Goal: Task Accomplishment & Management: Complete application form

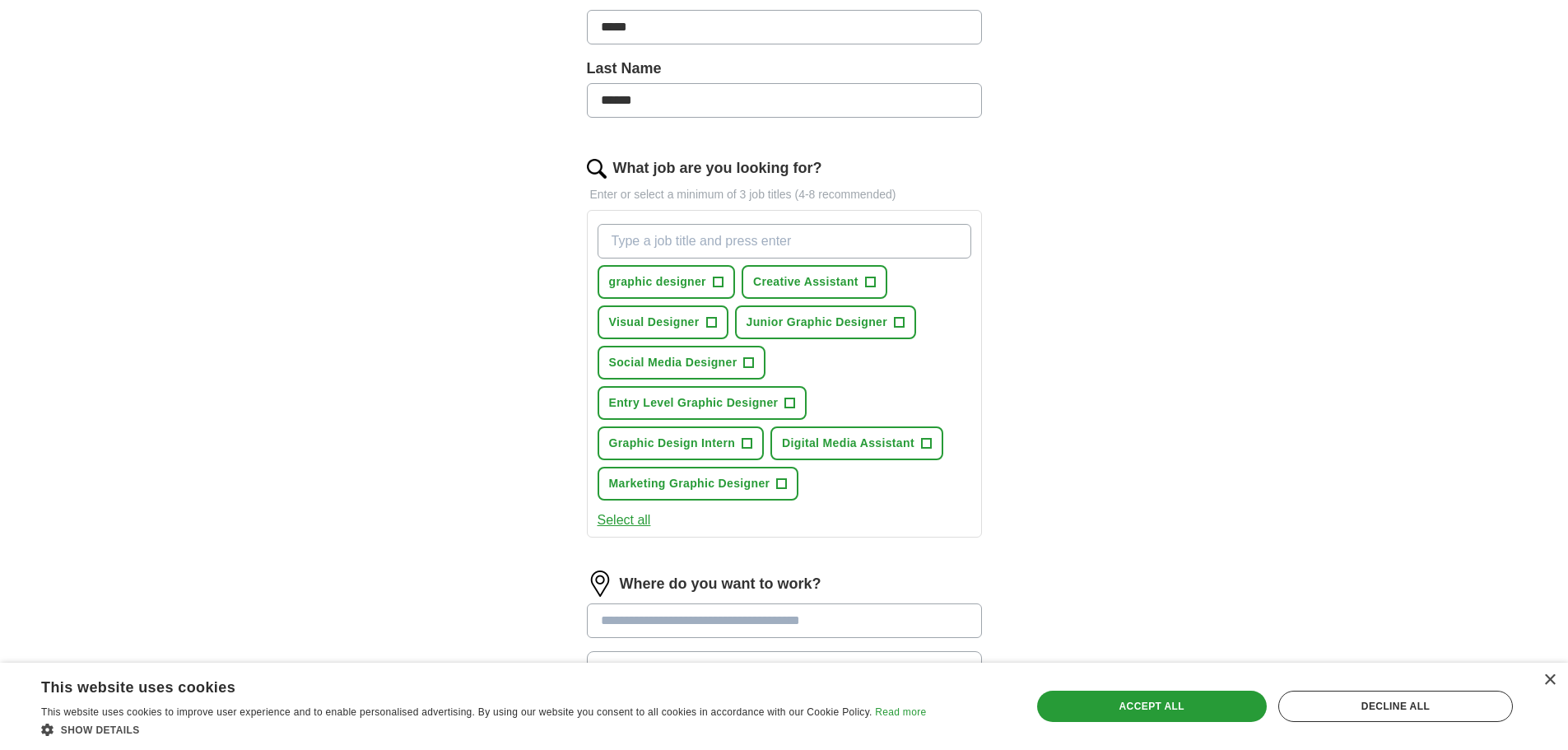
scroll to position [494, 0]
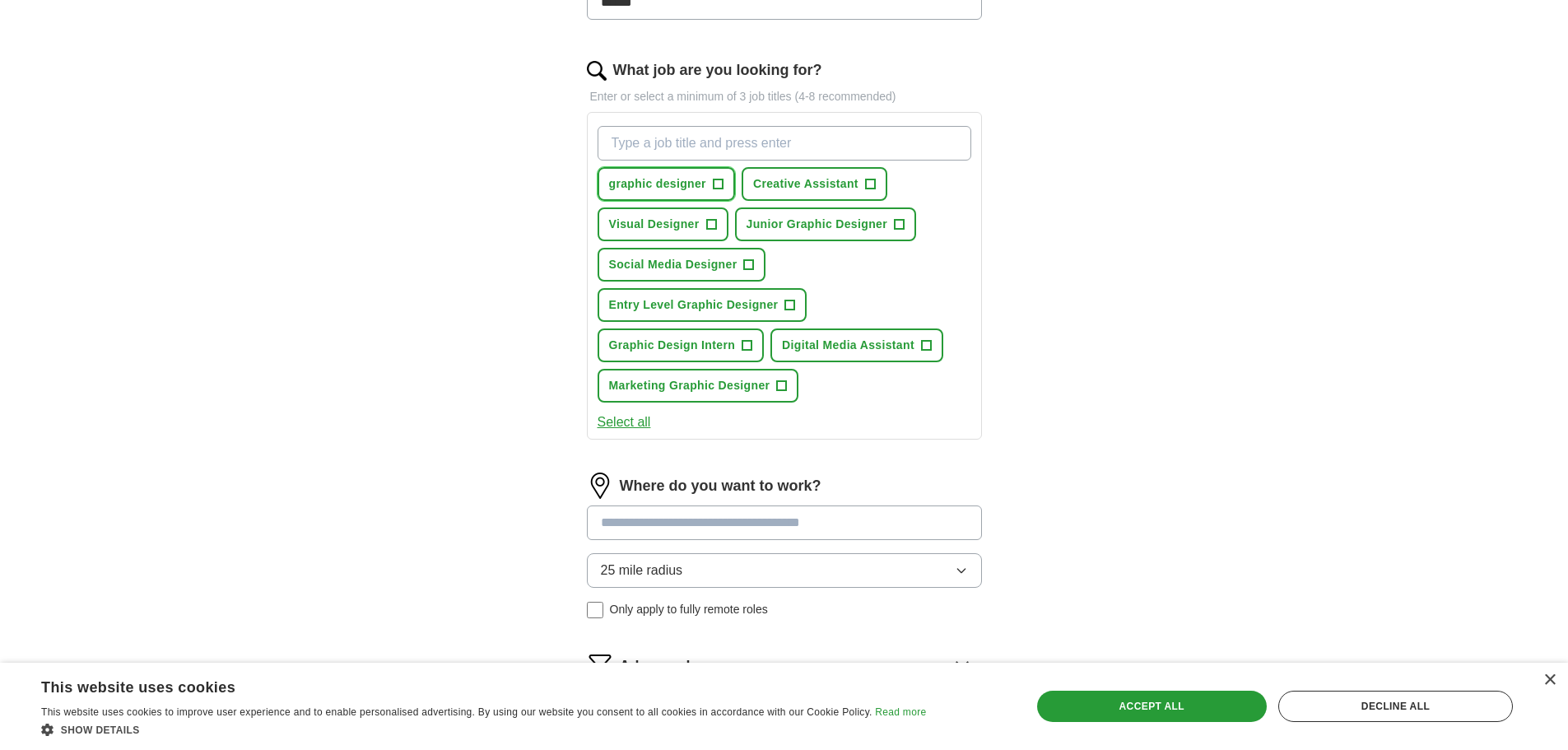
click at [677, 184] on span "graphic designer" at bounding box center [657, 184] width 97 height 18
click at [828, 224] on span "Junior Graphic Designer" at bounding box center [817, 224] width 141 height 18
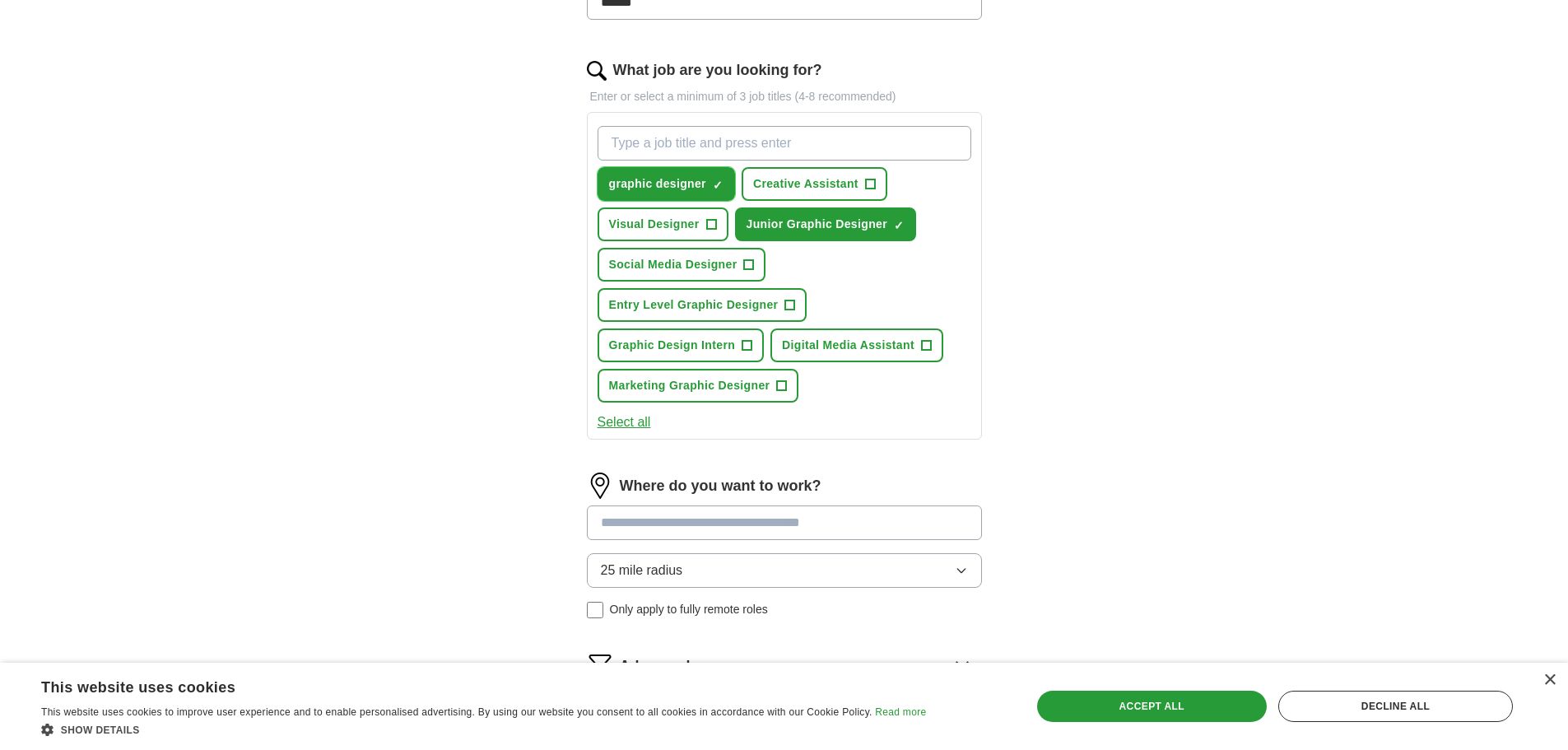
click at [0, 0] on span "×" at bounding box center [0, 0] width 0 height 0
click at [833, 186] on span "Creative Assistant" at bounding box center [806, 184] width 106 height 18
click at [731, 268] on span "Social Media Designer" at bounding box center [673, 264] width 129 height 18
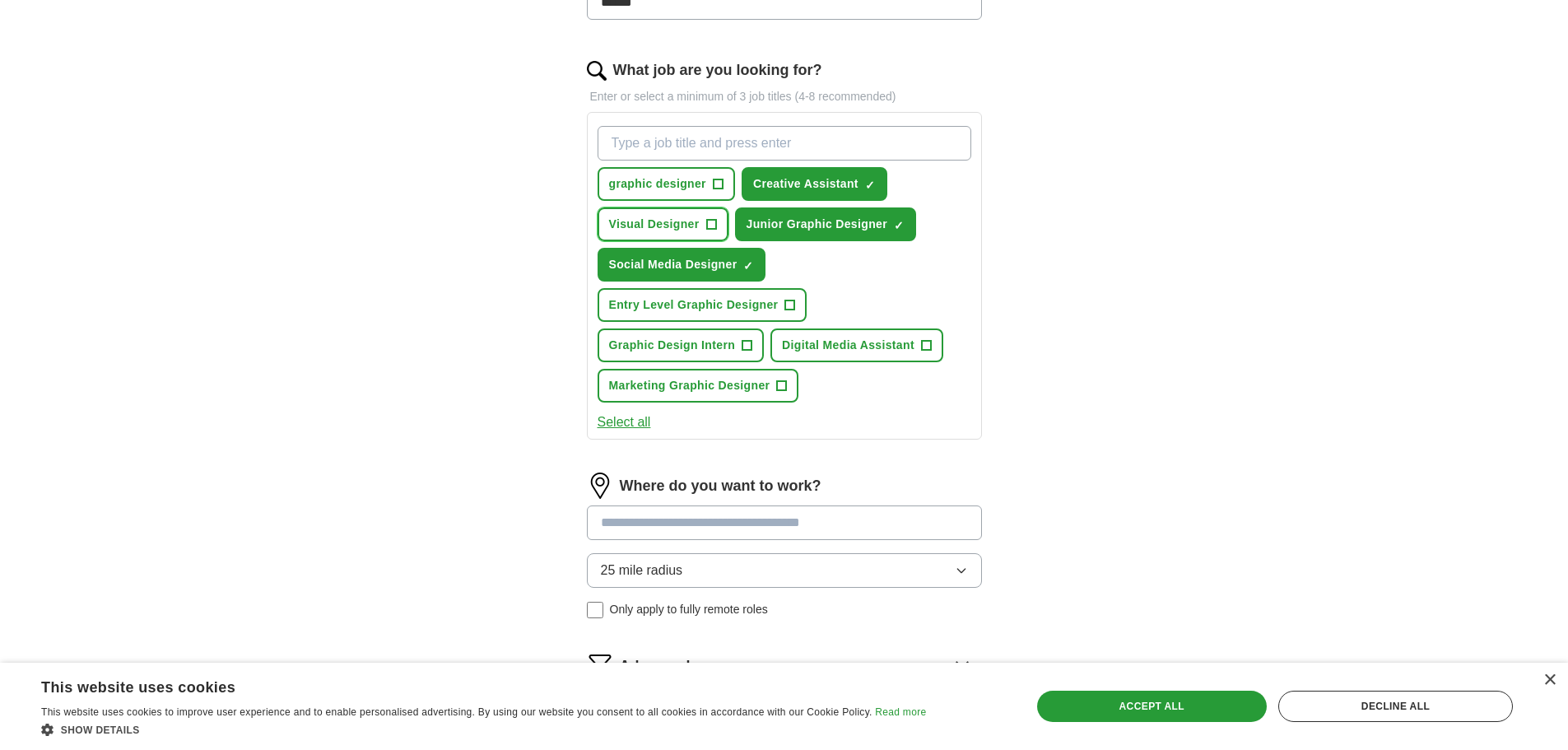
click at [711, 220] on span "+" at bounding box center [711, 225] width 10 height 13
click at [740, 350] on button "Graphic Design Intern +" at bounding box center [681, 346] width 167 height 34
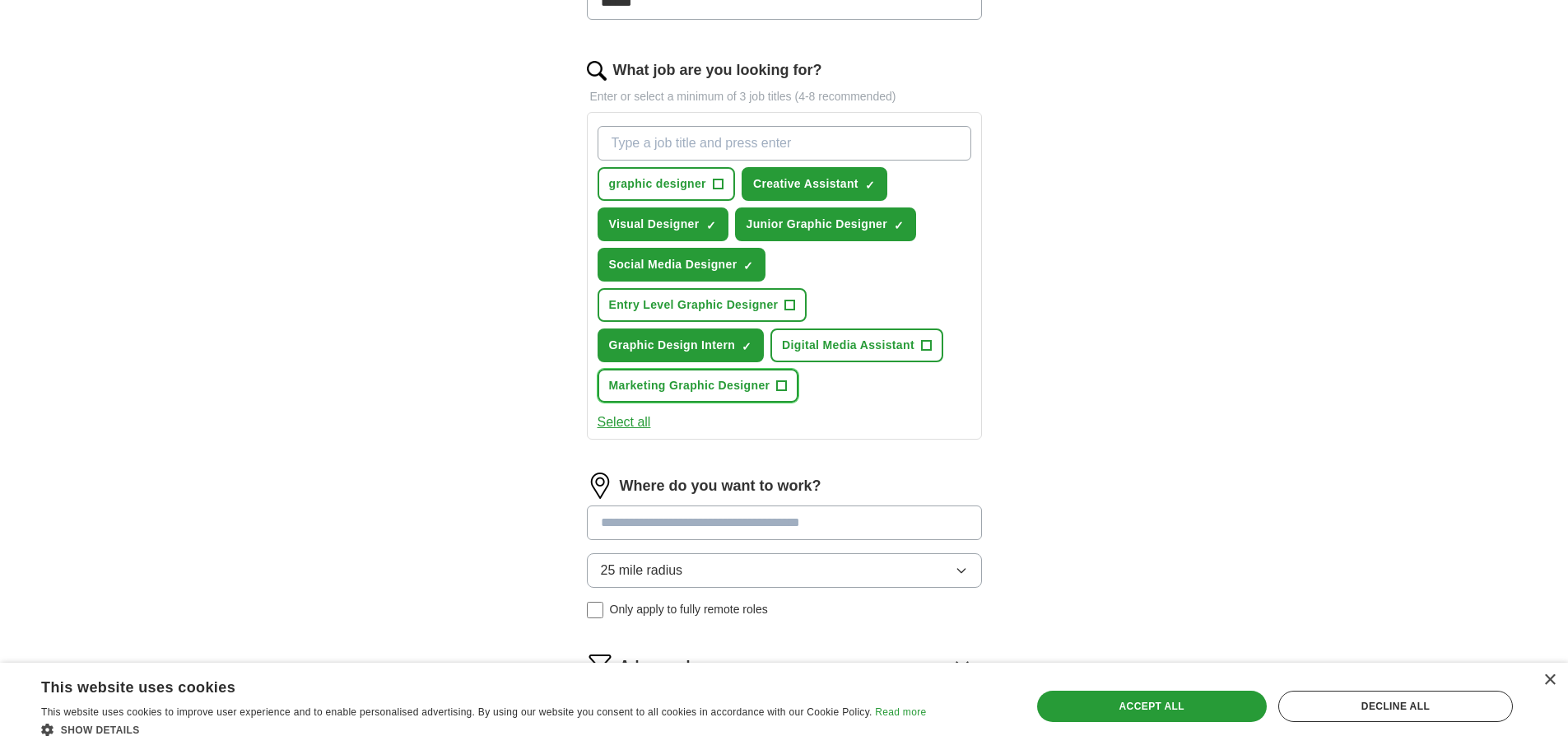
click at [757, 388] on span "Marketing Graphic Designer" at bounding box center [689, 386] width 162 height 18
click at [906, 325] on div "graphic designer + Creative Assistant ✓ × Visual Designer ✓ × Junior Graphic De…" at bounding box center [784, 264] width 380 height 290
click at [904, 333] on button "Digital Media Assistant +" at bounding box center [856, 346] width 173 height 34
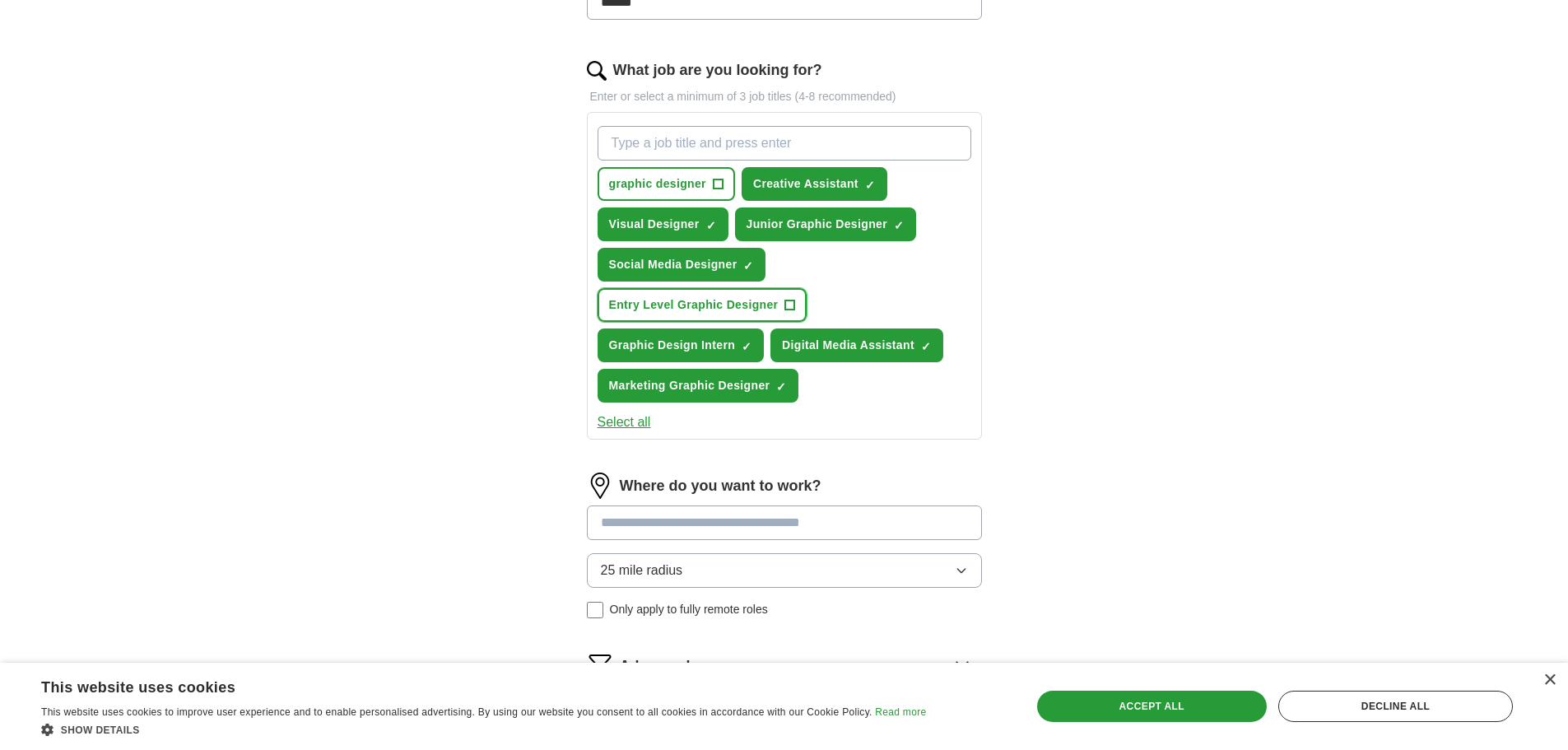
click at [765, 306] on span "Entry Level Graphic Designer" at bounding box center [694, 304] width 170 height 18
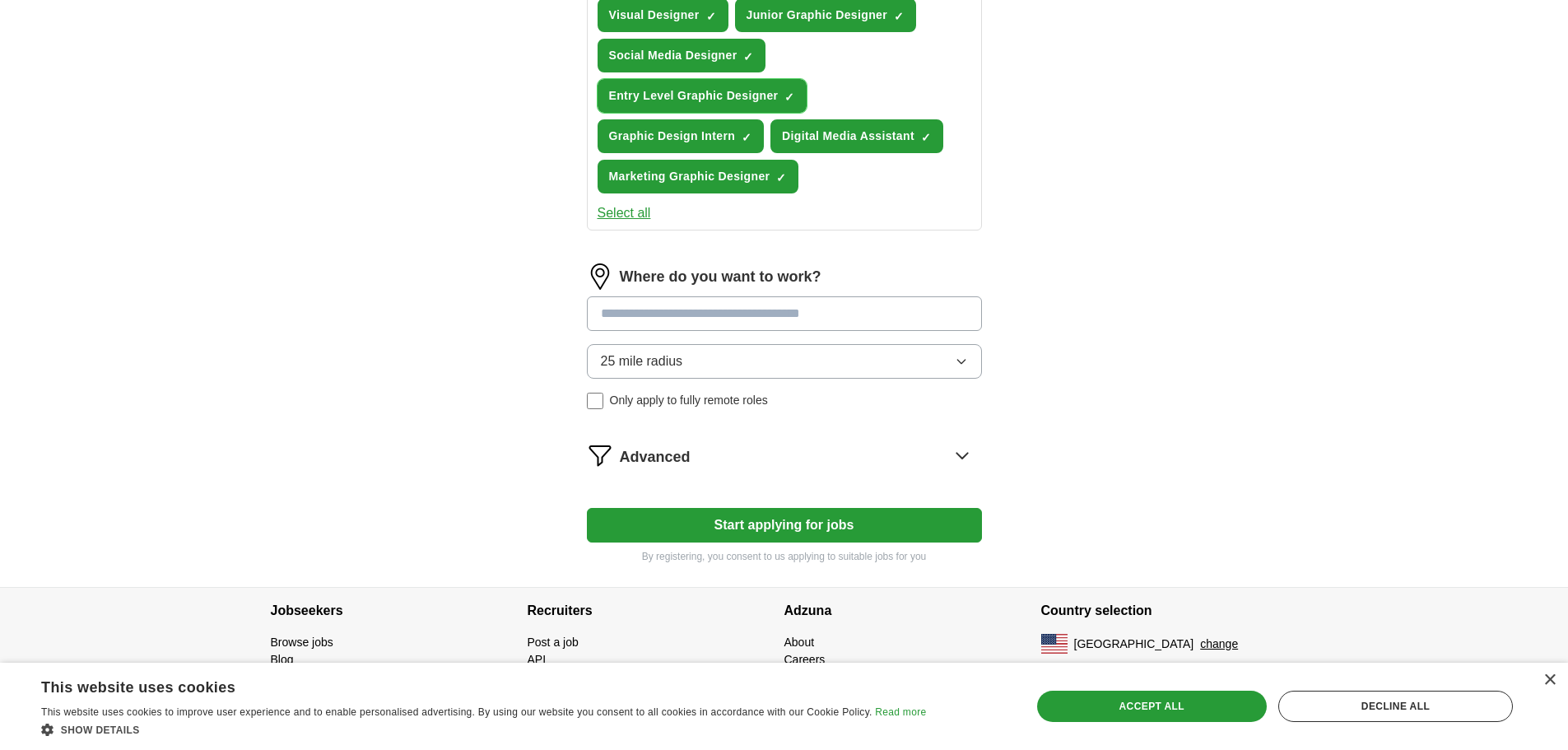
scroll to position [706, 0]
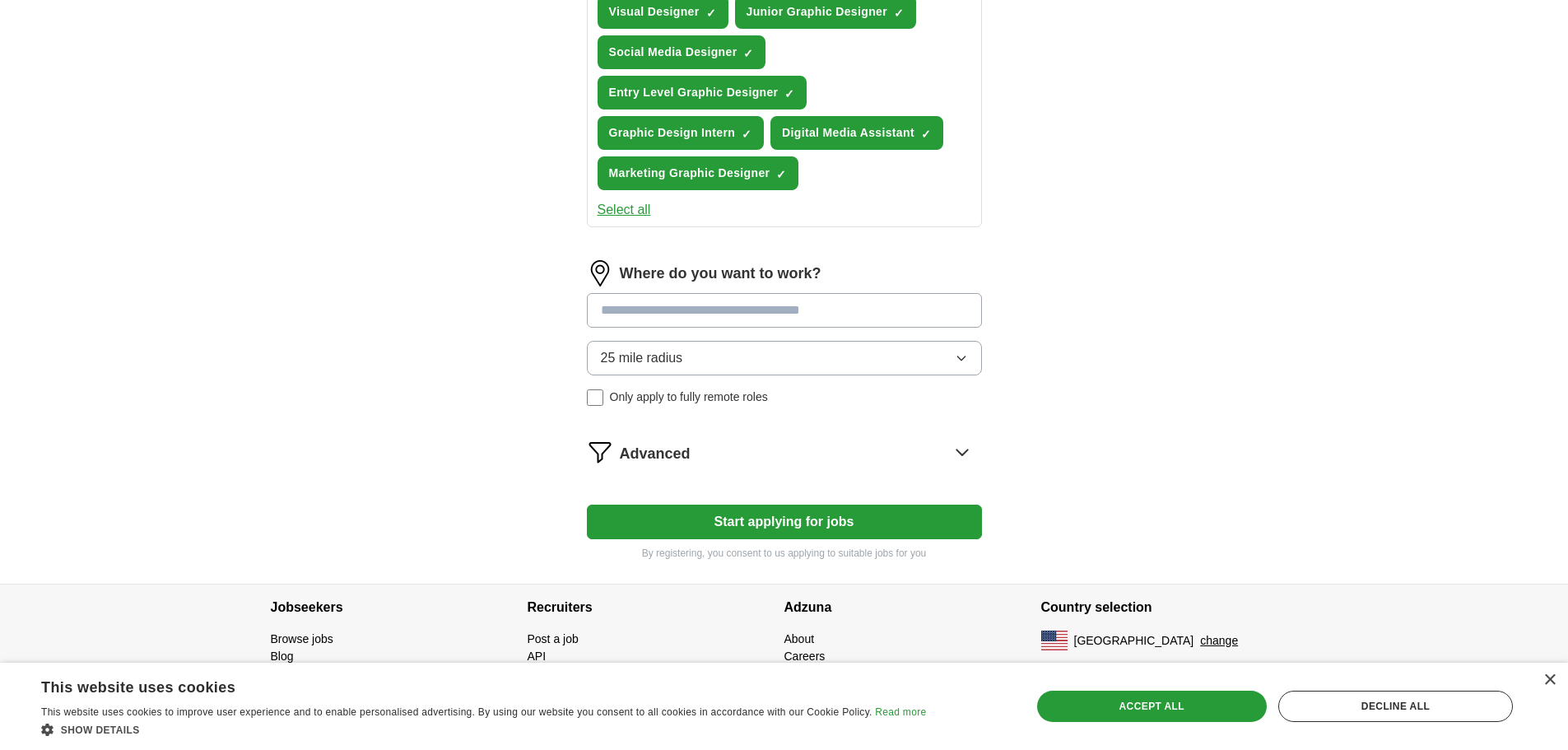
click at [739, 321] on input at bounding box center [784, 310] width 395 height 35
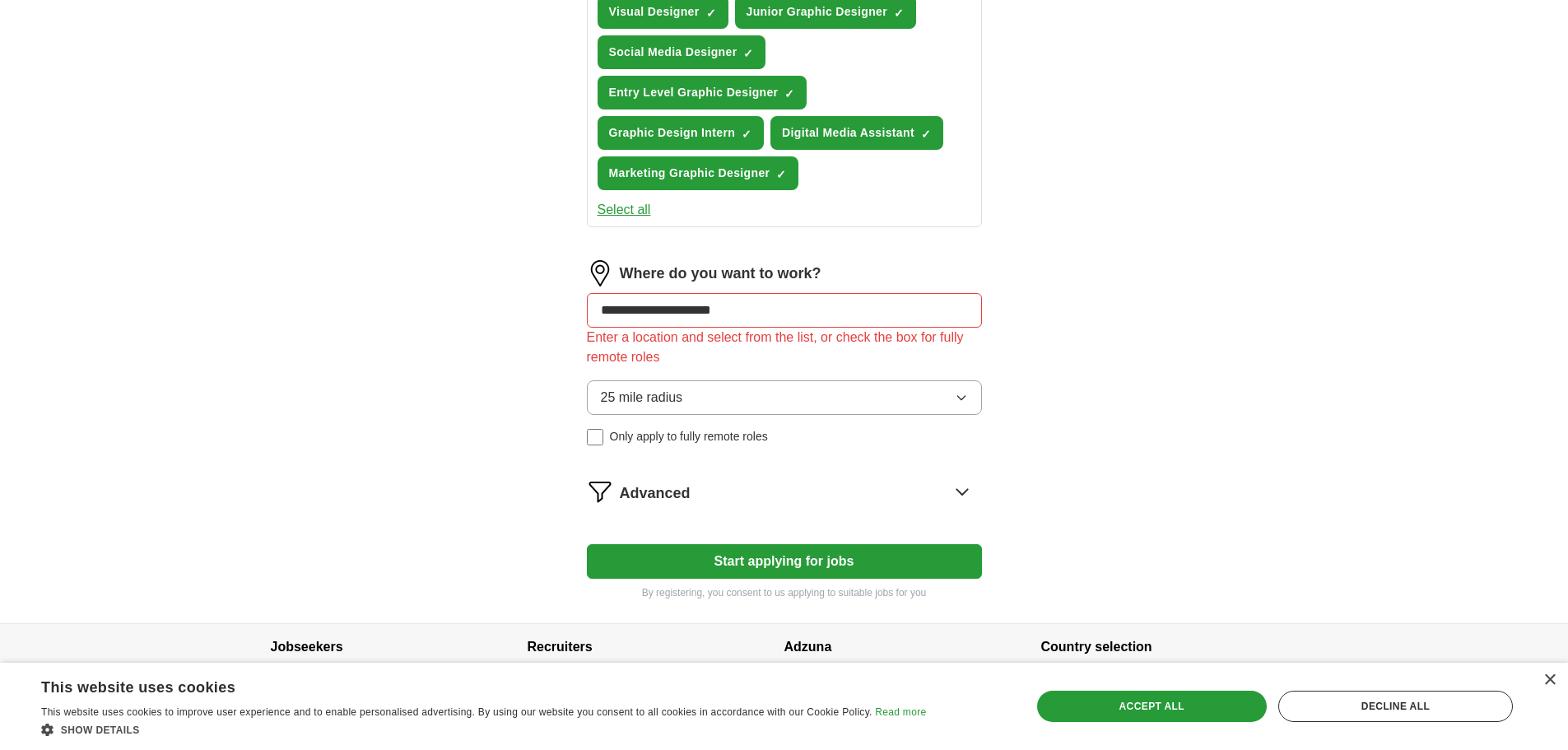
click at [742, 351] on div "**********" at bounding box center [784, 360] width 395 height 198
click at [752, 322] on input "**********" at bounding box center [784, 310] width 395 height 35
drag, startPoint x: 759, startPoint y: 315, endPoint x: 230, endPoint y: 301, distance: 529.2
type input "**********"
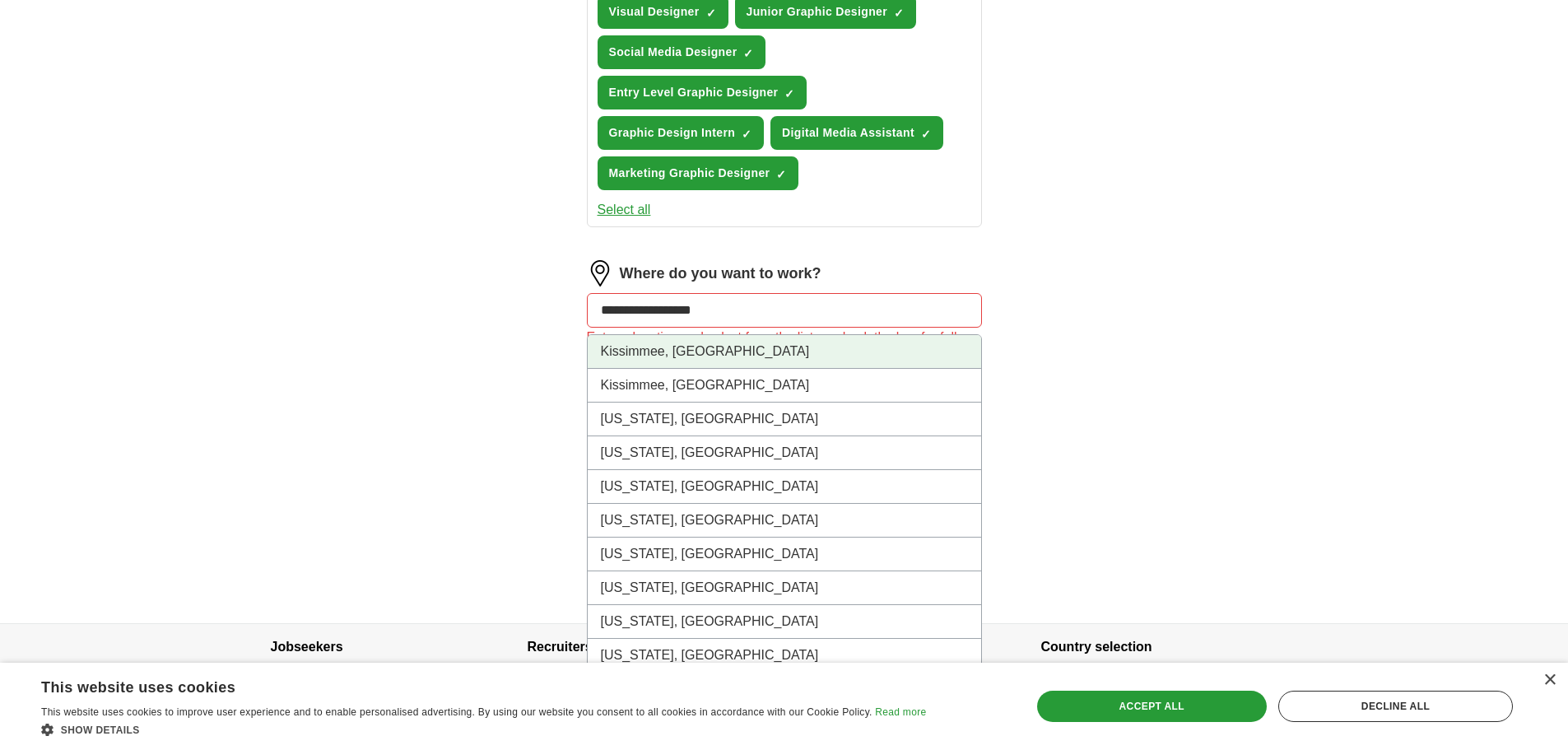
click at [621, 361] on li "Kissimmee, [GEOGRAPHIC_DATA]" at bounding box center [784, 352] width 393 height 34
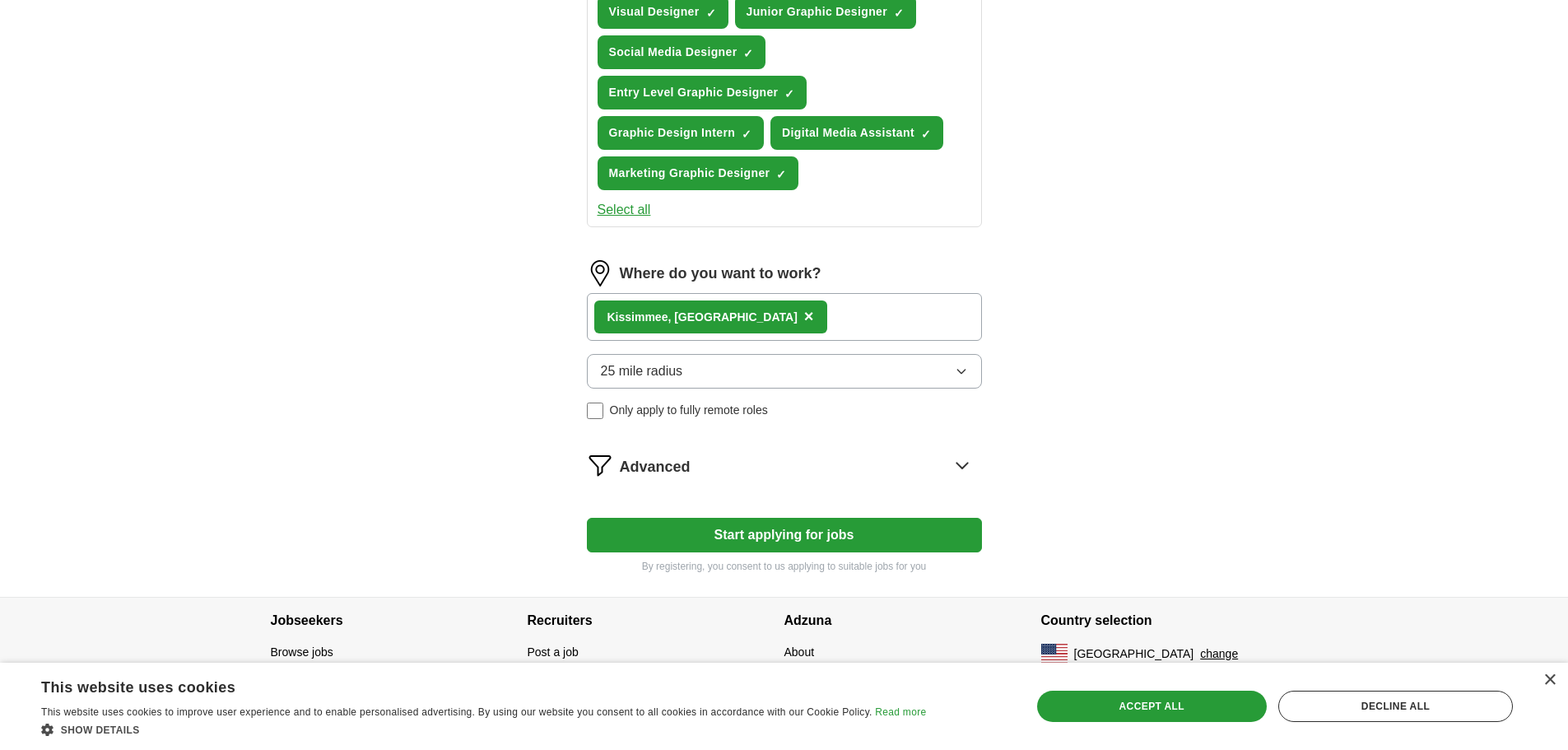
click at [683, 374] on span "25 mile radius" at bounding box center [643, 371] width 82 height 20
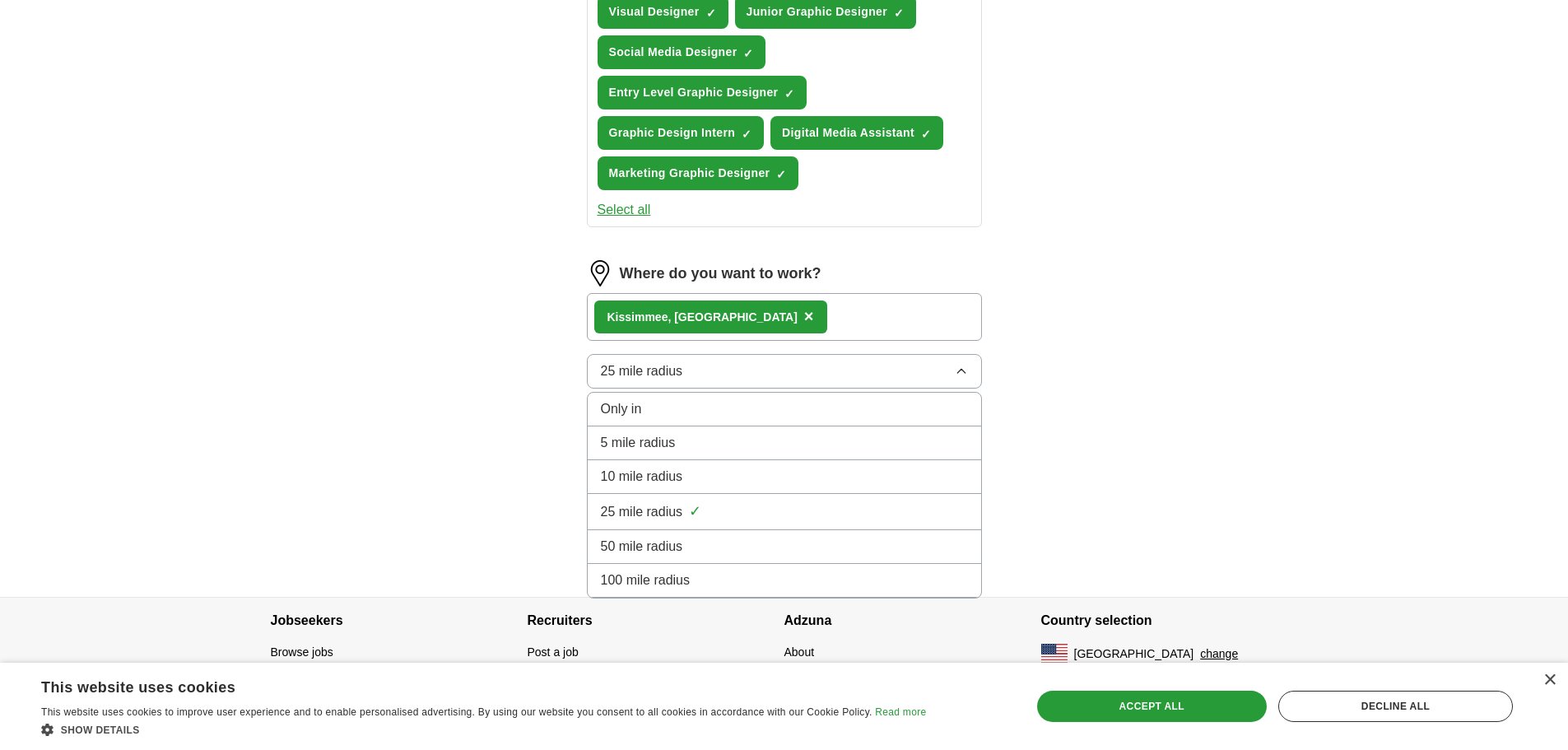
click at [643, 531] on li "50 mile radius" at bounding box center [784, 547] width 393 height 34
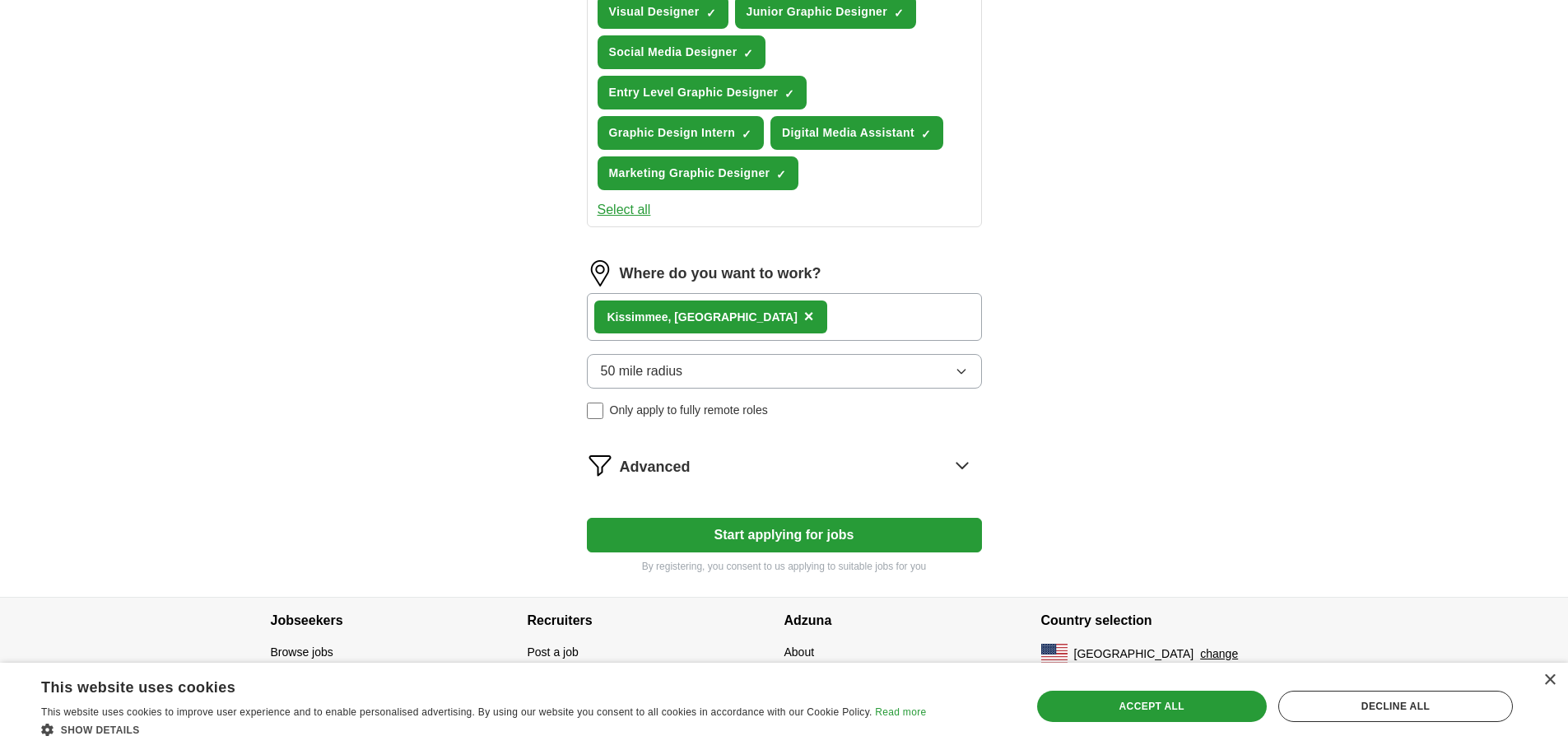
click at [673, 377] on span "50 mile radius" at bounding box center [643, 371] width 82 height 20
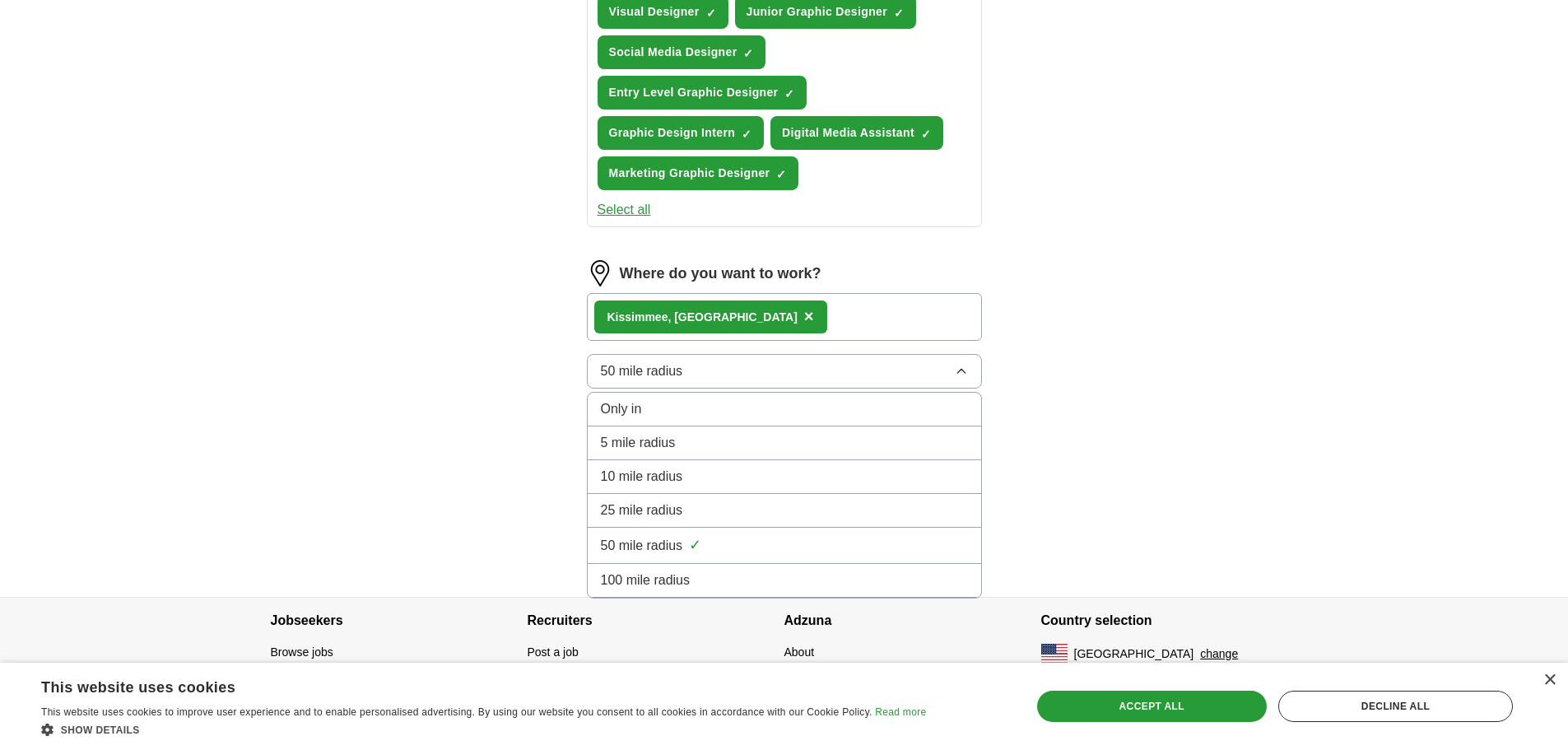
click at [677, 503] on span "25 mile radius" at bounding box center [643, 510] width 82 height 20
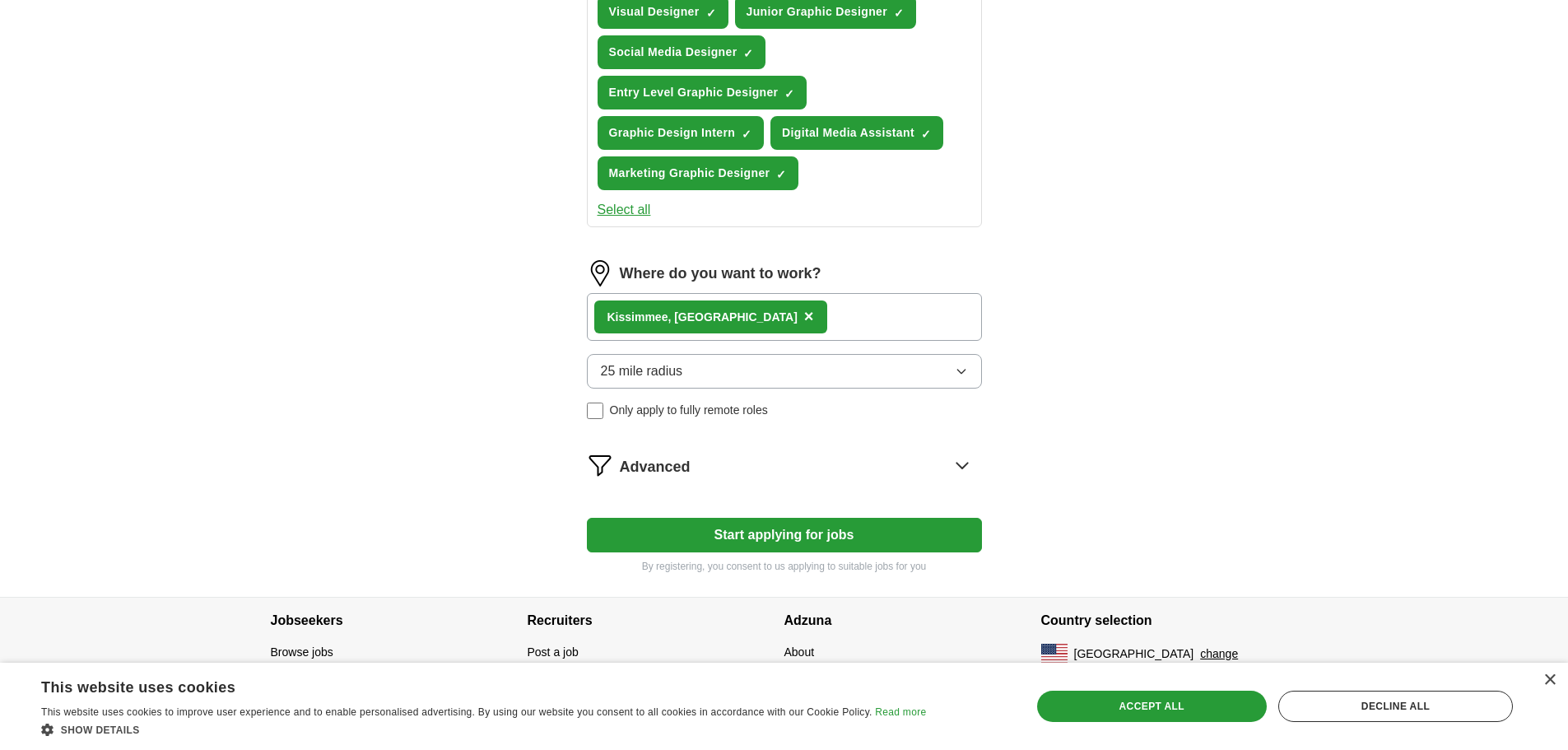
click at [728, 539] on button "Start applying for jobs" at bounding box center [784, 534] width 395 height 35
select select "**"
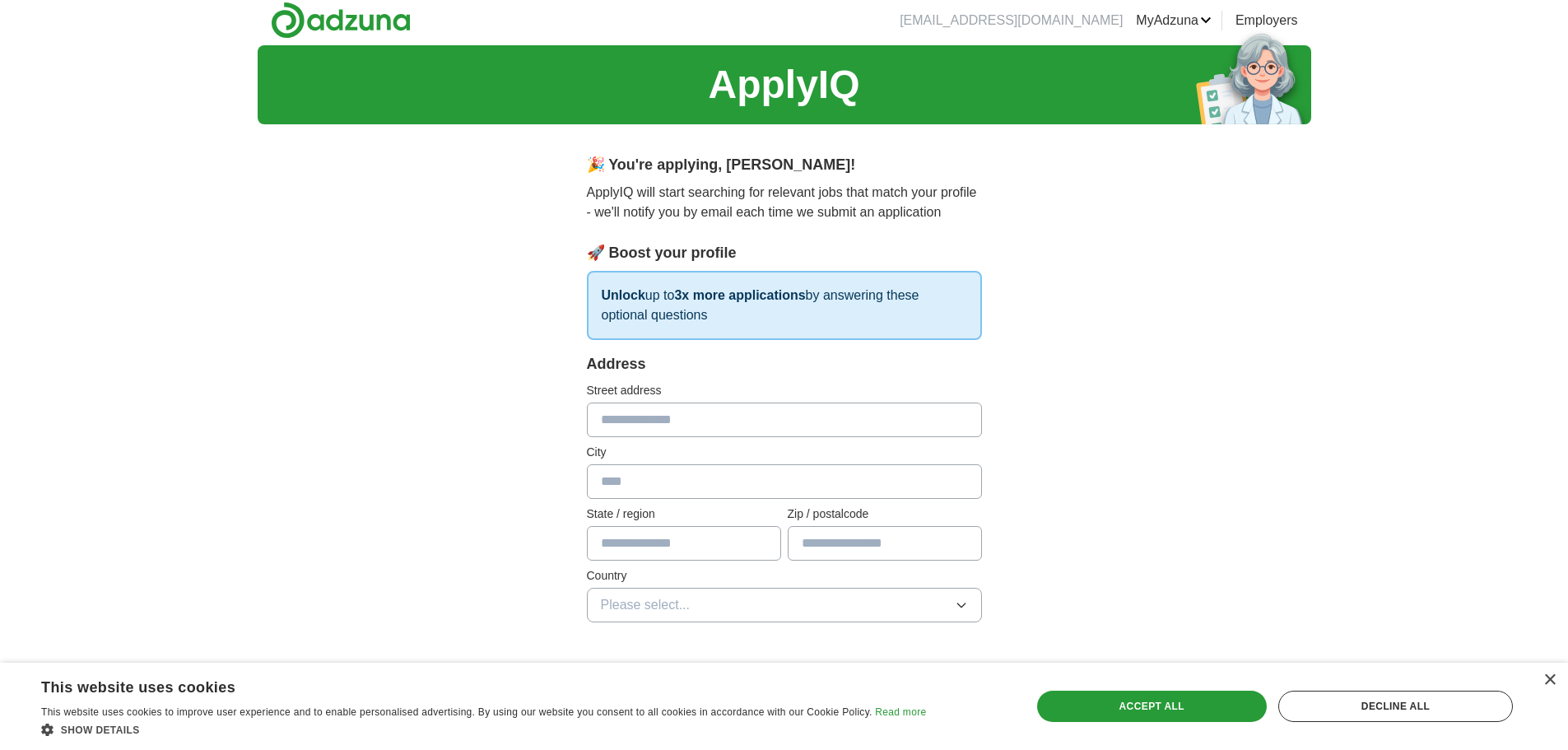
scroll to position [0, 0]
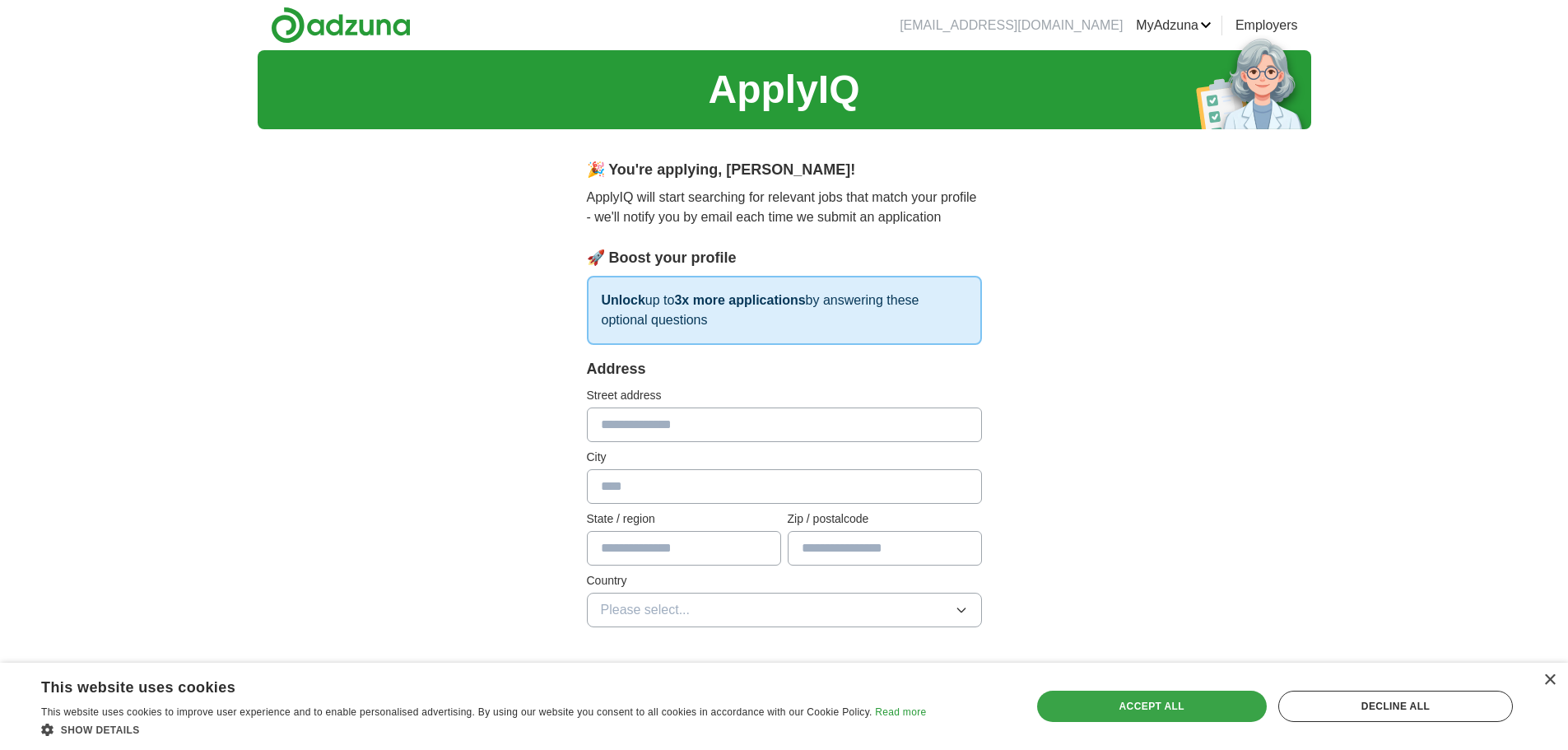
click at [1095, 715] on div "Accept all" at bounding box center [1152, 706] width 230 height 31
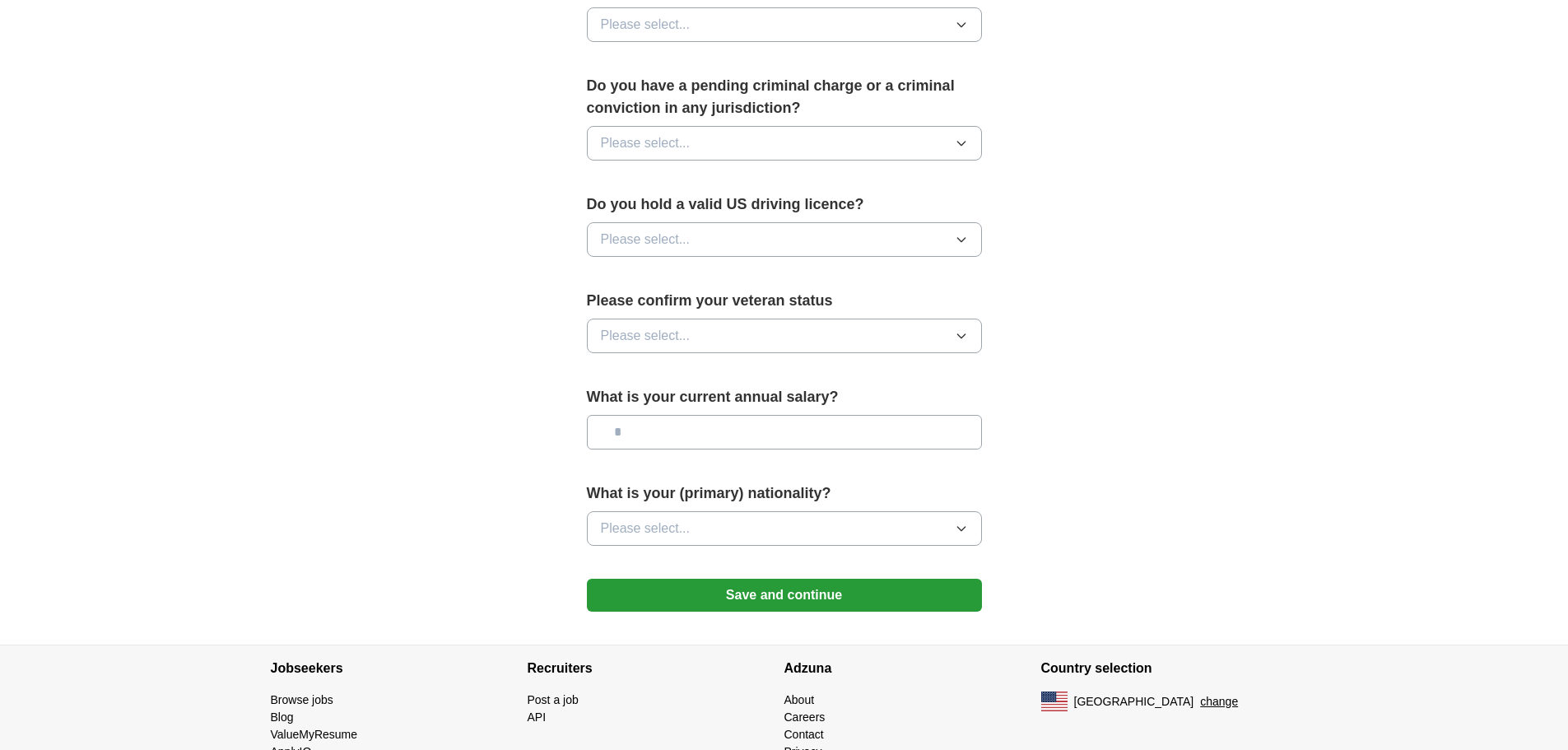
scroll to position [906, 0]
